Goal: Transaction & Acquisition: Subscribe to service/newsletter

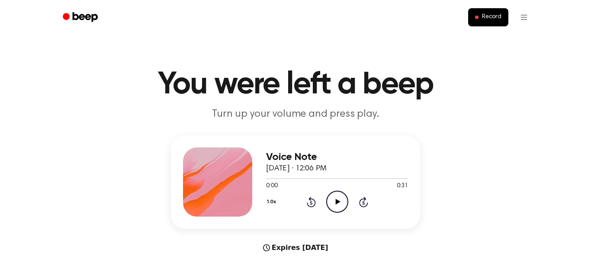
click at [334, 204] on icon "Play Audio" at bounding box center [337, 202] width 22 height 22
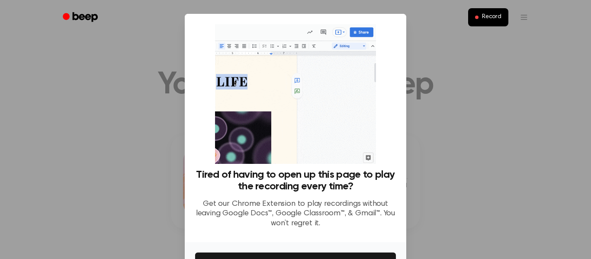
click at [398, 42] on div "Tired of having to open up this page to play the recording every time? Get our …" at bounding box center [295, 128] width 221 height 228
click at [435, 58] on div at bounding box center [295, 129] width 591 height 259
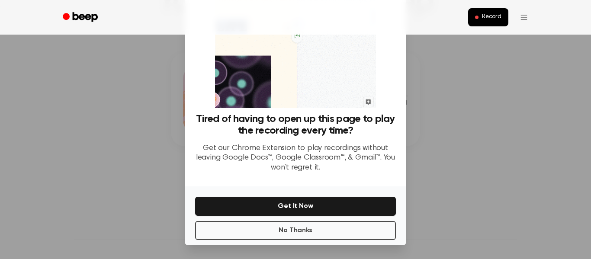
scroll to position [54, 0]
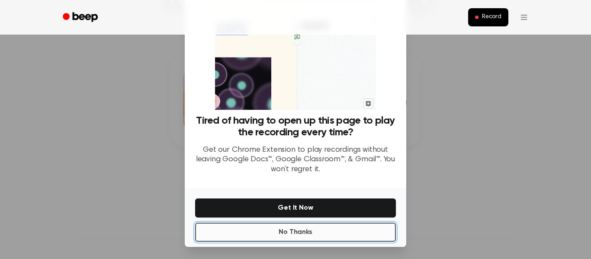
click at [296, 230] on button "No Thanks" at bounding box center [295, 232] width 201 height 19
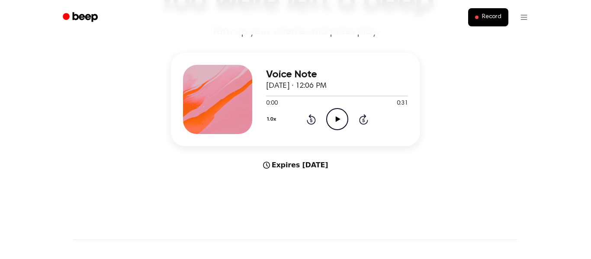
click at [144, 112] on div "Voice Note September 17, 2025 · 12:06 PM 0:00 0:31 Your browser does not suppor…" at bounding box center [295, 112] width 570 height 118
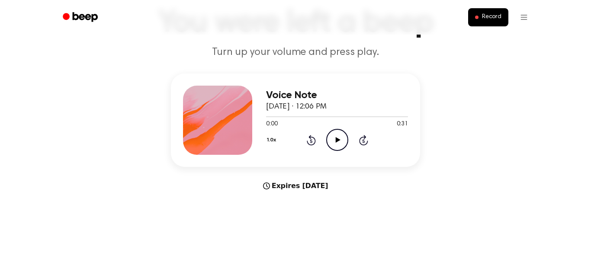
scroll to position [60, 0]
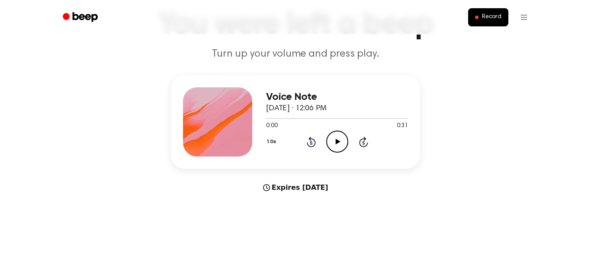
click at [416, 35] on h1 "You were left a beep" at bounding box center [295, 24] width 443 height 31
click at [371, 29] on div "Record" at bounding box center [296, 17] width 478 height 35
click at [419, 35] on h1 "You were left a beep" at bounding box center [295, 24] width 443 height 31
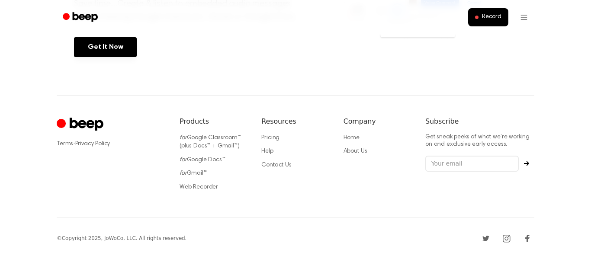
scroll to position [171, 0]
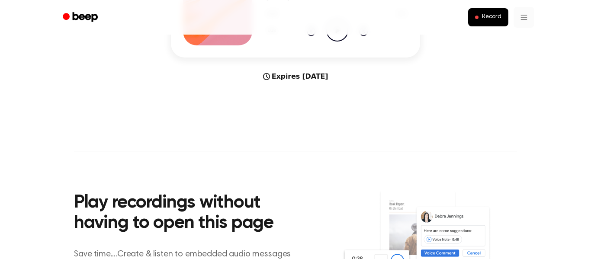
click at [523, 16] on html "Record You were left a beep Turn up your volume and press play. Voice Note [DAT…" at bounding box center [295, 169] width 591 height 681
click at [529, 8] on html "Record You were left a beep Turn up your volume and press play. Voice Note [DAT…" at bounding box center [295, 169] width 591 height 681
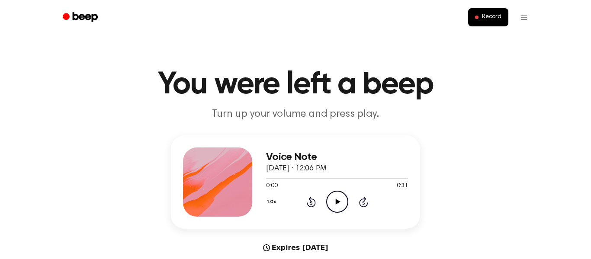
click at [71, 15] on icon "Beep" at bounding box center [81, 17] width 37 height 13
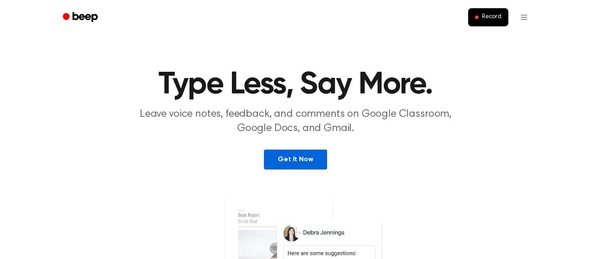
click at [281, 165] on link "Get It Now" at bounding box center [295, 160] width 63 height 20
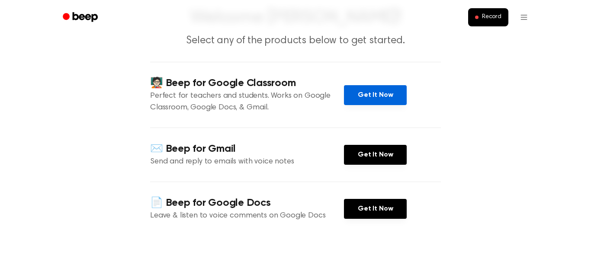
scroll to position [74, 0]
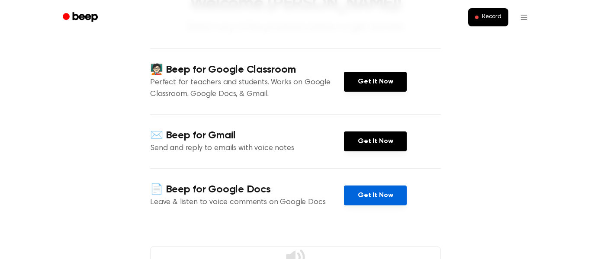
click at [359, 193] on link "Get It Now" at bounding box center [375, 196] width 63 height 20
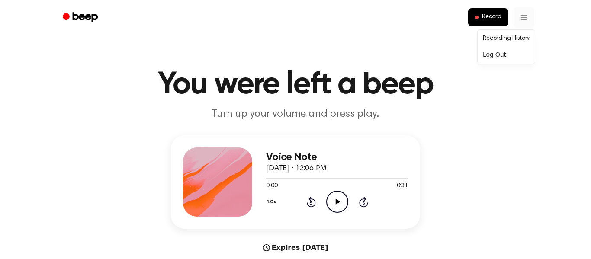
click at [504, 42] on link "Recording History" at bounding box center [506, 39] width 54 height 14
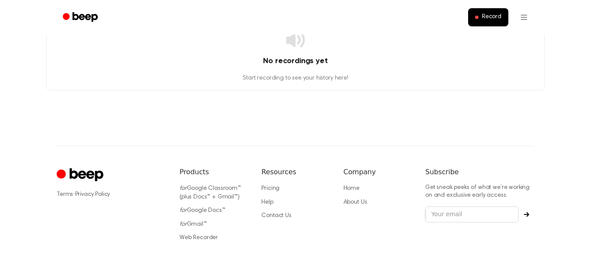
scroll to position [91, 0]
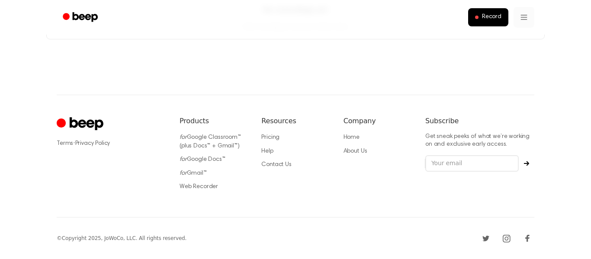
click at [520, 15] on html "Record No recordings yet Start recording to see your history here! ⚠️ We are ex…" at bounding box center [295, 84] width 591 height 350
click at [504, 36] on link "Recording History" at bounding box center [506, 39] width 54 height 14
click at [510, 41] on main "No recordings yet Start recording to see your history here!" at bounding box center [295, 2] width 591 height 186
click at [67, 11] on icon "Beep" at bounding box center [81, 17] width 37 height 13
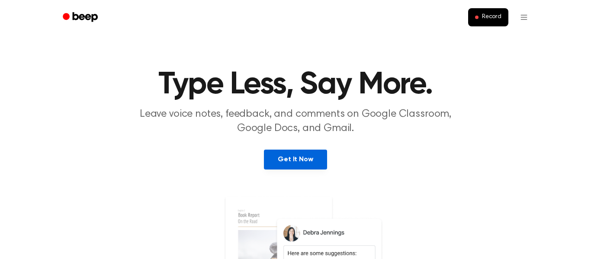
click at [272, 161] on link "Get It Now" at bounding box center [295, 160] width 63 height 20
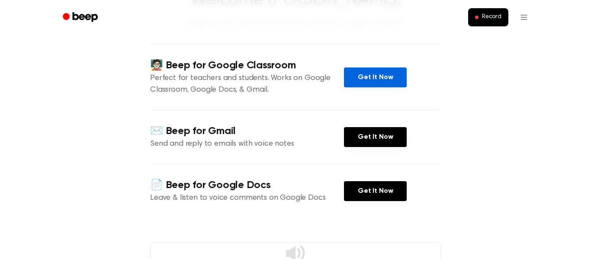
scroll to position [79, 0]
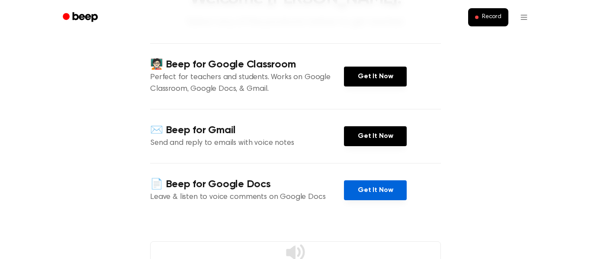
click at [354, 189] on link "Get It Now" at bounding box center [375, 190] width 63 height 20
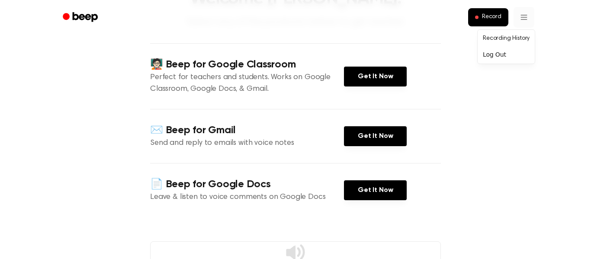
click at [520, 16] on html "Record Welcome Mason! Select any of the products below to get started. 🧑🏻‍🏫 Bee…" at bounding box center [295, 241] width 591 height 640
click at [510, 35] on link "Recording History" at bounding box center [506, 39] width 54 height 14
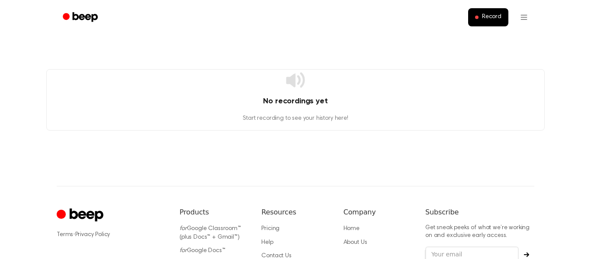
click at [85, 14] on icon "Beep" at bounding box center [81, 17] width 37 height 13
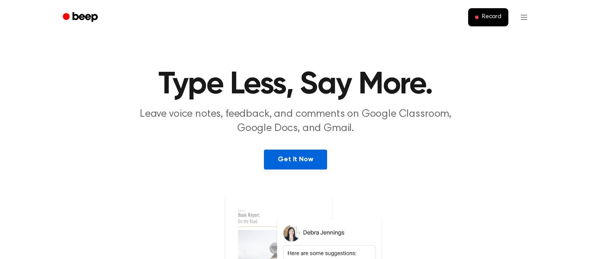
click at [288, 156] on link "Get It Now" at bounding box center [295, 160] width 63 height 20
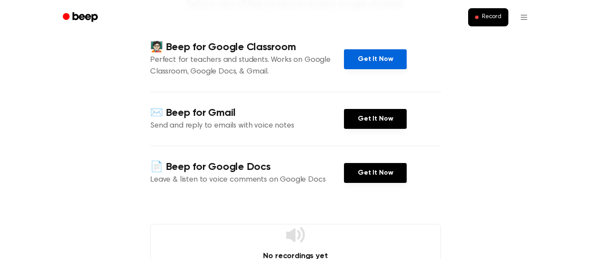
scroll to position [104, 0]
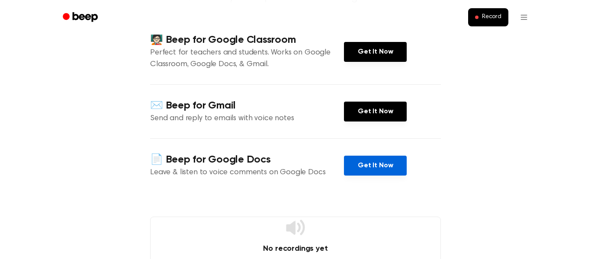
click at [351, 166] on link "Get It Now" at bounding box center [375, 166] width 63 height 20
